Goal: Task Accomplishment & Management: Manage account settings

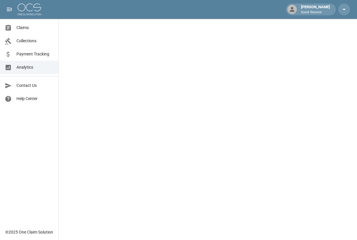
click at [18, 29] on span "Claims" at bounding box center [34, 28] width 37 height 6
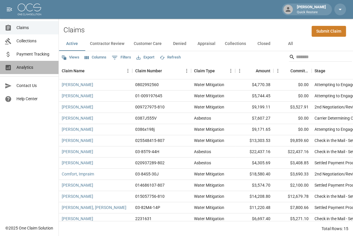
click at [31, 70] on span "Analytics" at bounding box center [34, 67] width 37 height 6
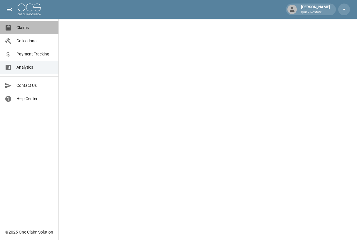
click at [35, 29] on span "Claims" at bounding box center [34, 28] width 37 height 6
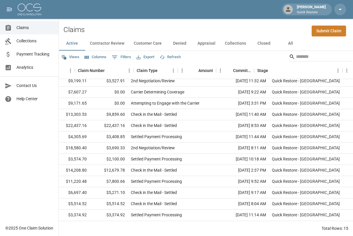
scroll to position [26, 0]
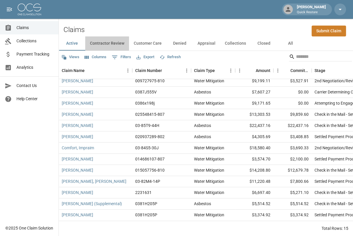
click at [101, 39] on button "Contractor Review" at bounding box center [107, 43] width 44 height 14
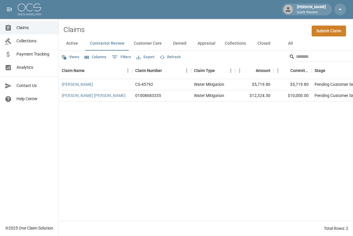
click at [143, 37] on button "Customer Care" at bounding box center [147, 43] width 37 height 14
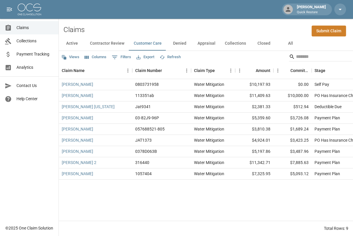
drag, startPoint x: 211, startPoint y: 38, endPoint x: 212, endPoint y: 41, distance: 3.3
click at [211, 41] on button "Appraisal" at bounding box center [206, 43] width 27 height 14
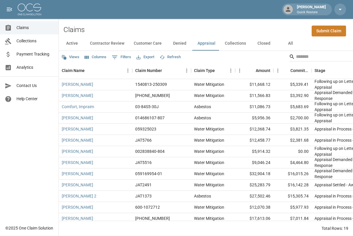
scroll to position [71, 0]
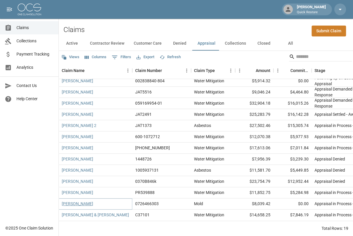
click at [85, 201] on link "[PERSON_NAME]" at bounding box center [77, 204] width 31 height 6
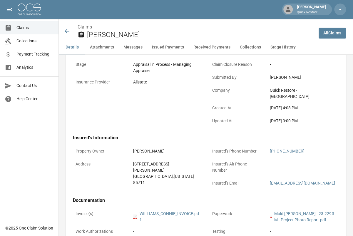
scroll to position [118, 0]
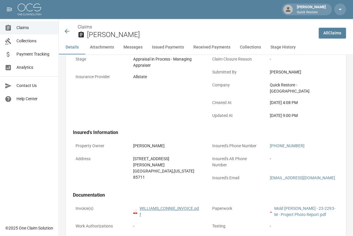
click at [159, 205] on link "pdf WILLIAMS_CONNIE_INVOICE.pdf" at bounding box center [166, 211] width 67 height 12
